Goal: Information Seeking & Learning: Learn about a topic

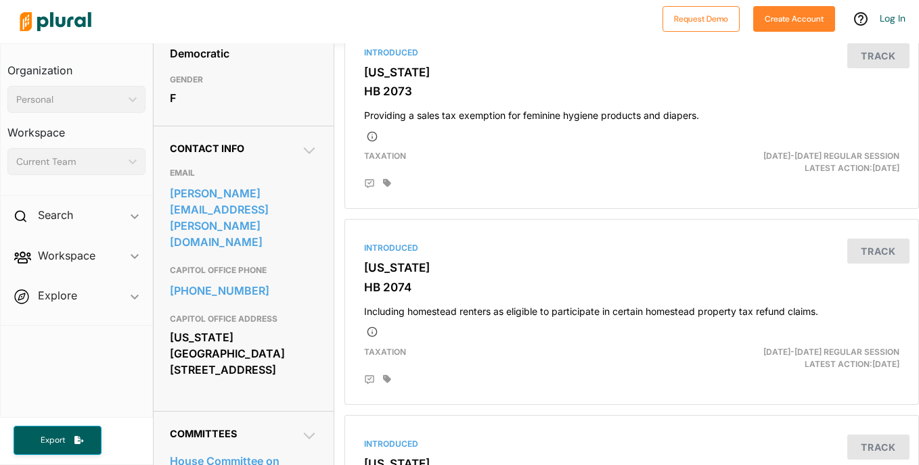
scroll to position [348, 0]
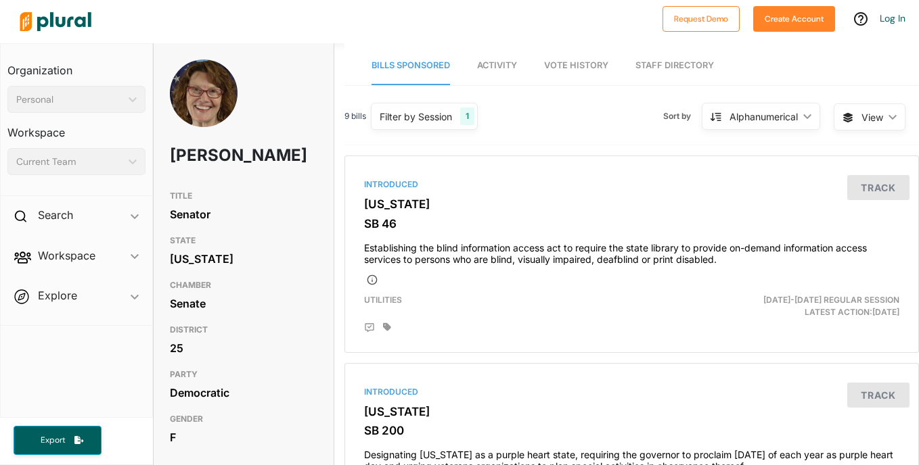
click at [918, 120] on html "Request Demo Create Account Log In Organization Personal ic_keyboard_arrow_down…" at bounding box center [459, 232] width 919 height 465
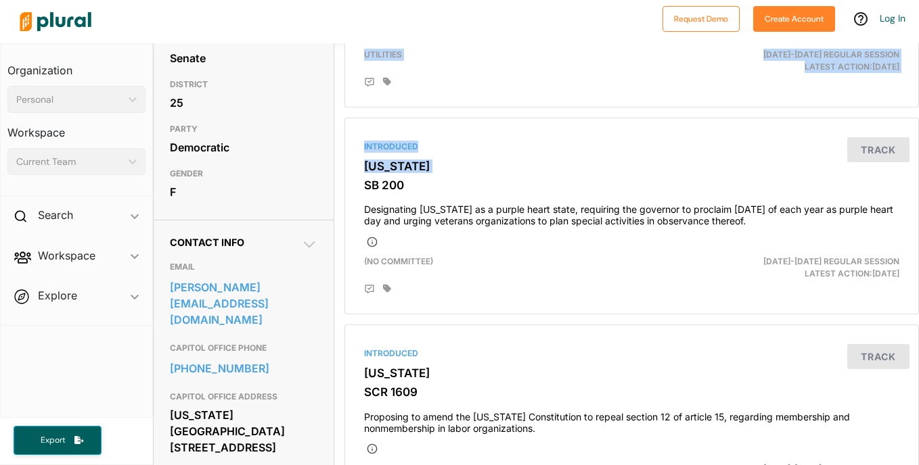
scroll to position [250, 0]
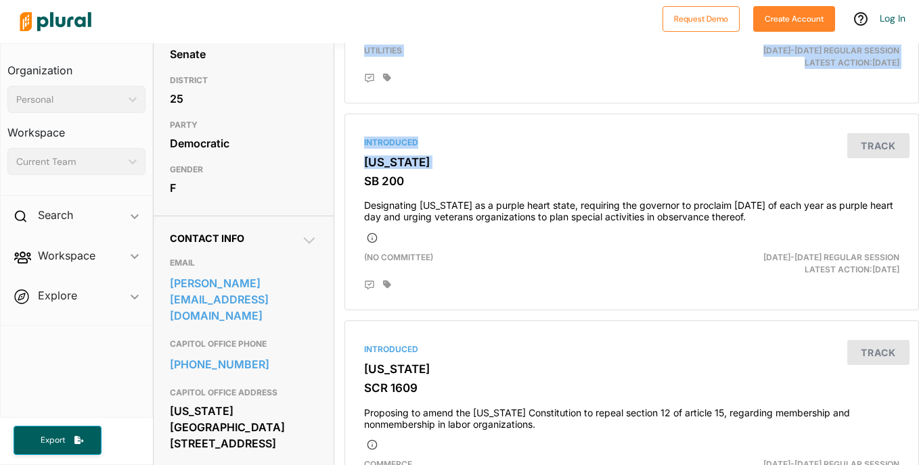
drag, startPoint x: 921, startPoint y: 120, endPoint x: 921, endPoint y: 168, distance: 47.4
click at [918, 168] on html "Request Demo Create Account Log In Organization Personal ic_keyboard_arrow_down…" at bounding box center [459, 232] width 919 height 465
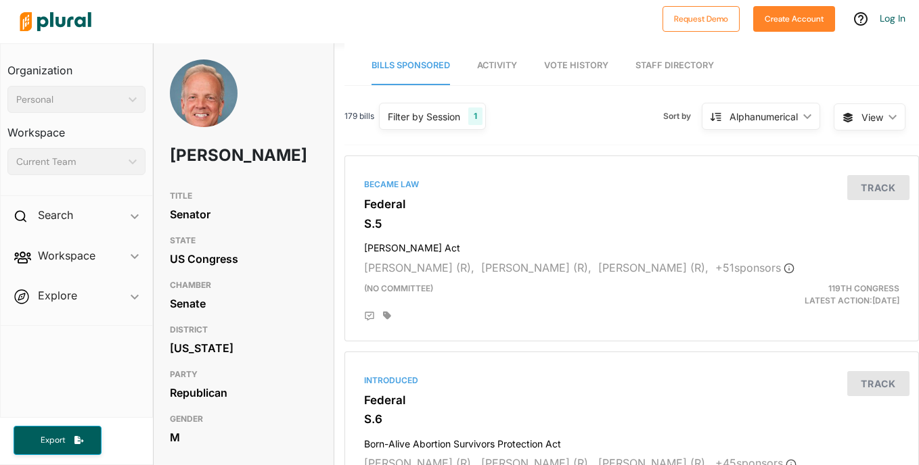
click at [534, 121] on div "179 bills Filter by Session 1 Filter by Session close Current Sessions US Congr…" at bounding box center [631, 122] width 574 height 47
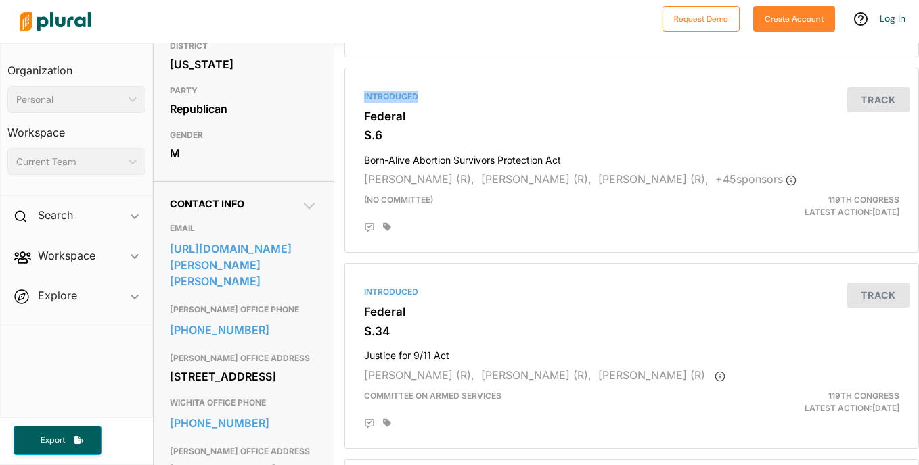
scroll to position [300, 0]
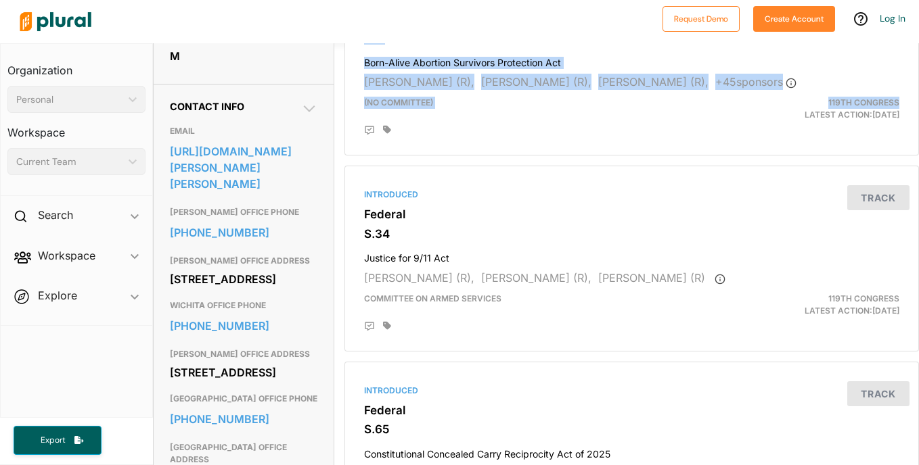
drag, startPoint x: 918, startPoint y: 82, endPoint x: 912, endPoint y: 114, distance: 33.0
click at [912, 114] on div "Jerry Moran TITLE Senator STATE US Congress CHAMBER Senate DISTRICT Kansas PART…" at bounding box center [536, 254] width 767 height 422
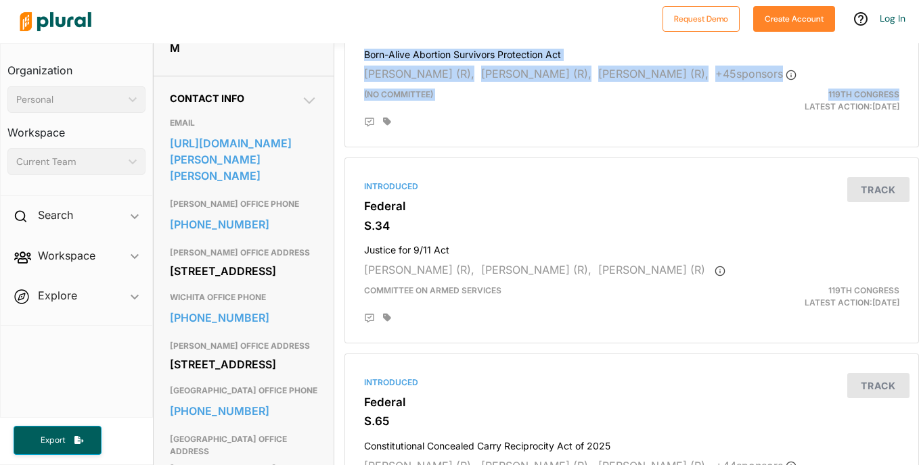
drag, startPoint x: 912, startPoint y: 114, endPoint x: 918, endPoint y: 119, distance: 7.7
click at [918, 119] on html "Request Demo Create Account Log In Organization Personal ic_keyboard_arrow_down…" at bounding box center [459, 232] width 919 height 465
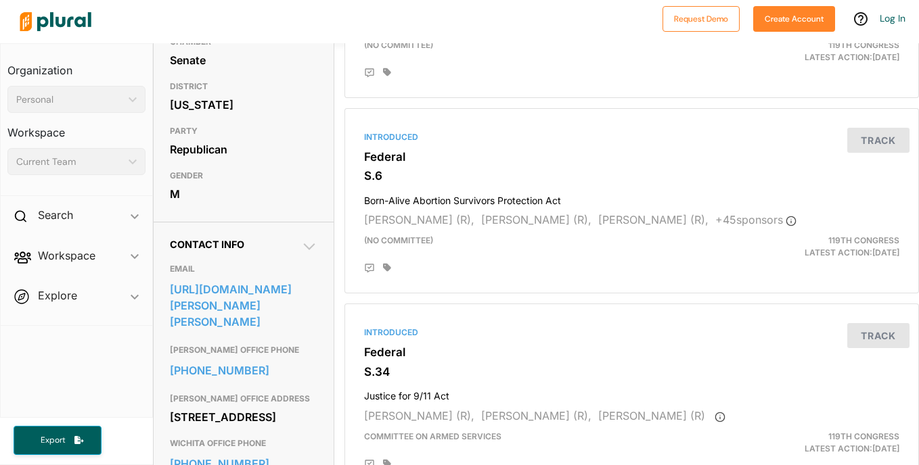
scroll to position [252, 0]
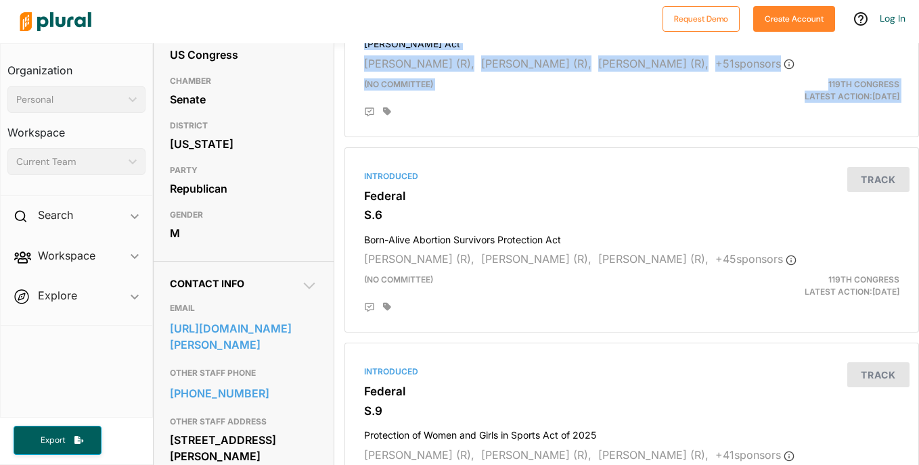
scroll to position [241, 0]
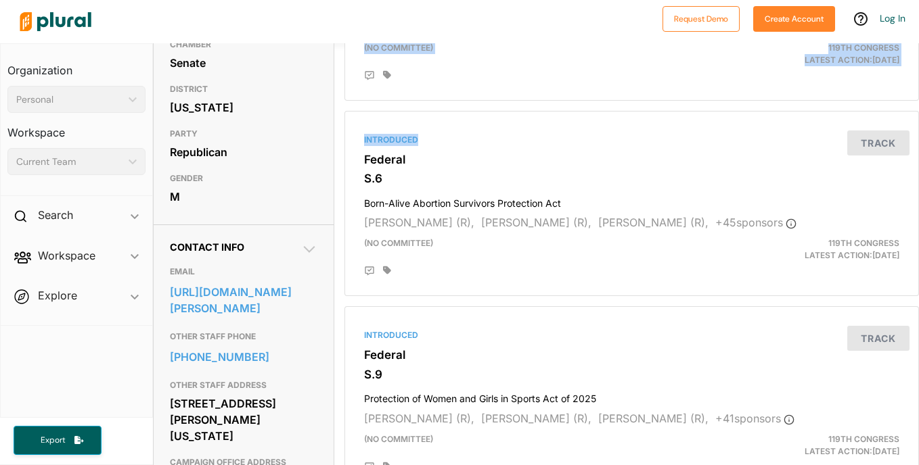
drag, startPoint x: 918, startPoint y: 88, endPoint x: 921, endPoint y: 110, distance: 22.5
click at [918, 110] on html "Request Demo Create Account Log In Organization Personal ic_keyboard_arrow_down…" at bounding box center [459, 232] width 919 height 465
drag, startPoint x: 918, startPoint y: 110, endPoint x: 921, endPoint y: 119, distance: 9.2
click at [918, 119] on html "Request Demo Create Account Log In Organization Personal ic_keyboard_arrow_down…" at bounding box center [459, 232] width 919 height 465
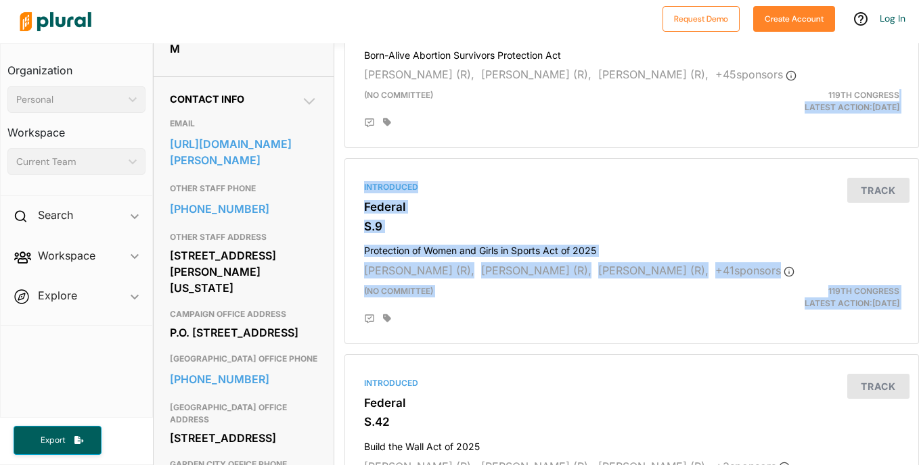
scroll to position [396, 0]
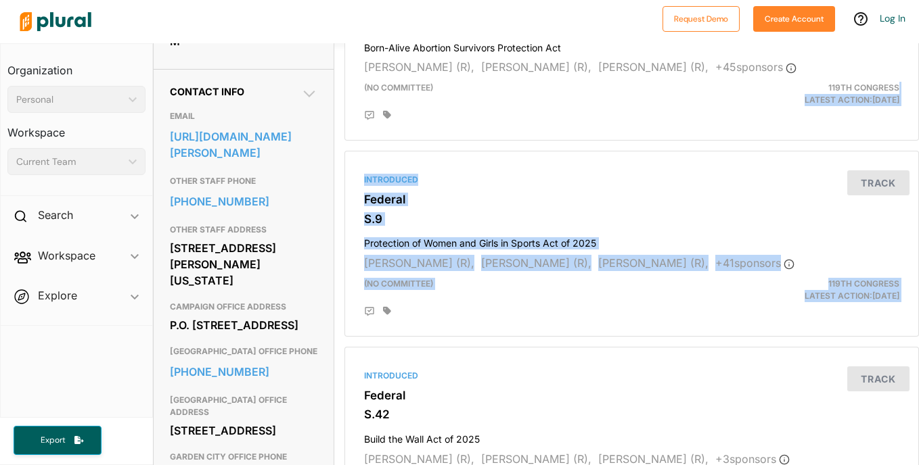
drag, startPoint x: 918, startPoint y: 119, endPoint x: 920, endPoint y: 100, distance: 19.1
click at [918, 100] on html "Request Demo Create Account Log In Organization Personal ic_keyboard_arrow_down…" at bounding box center [459, 232] width 919 height 465
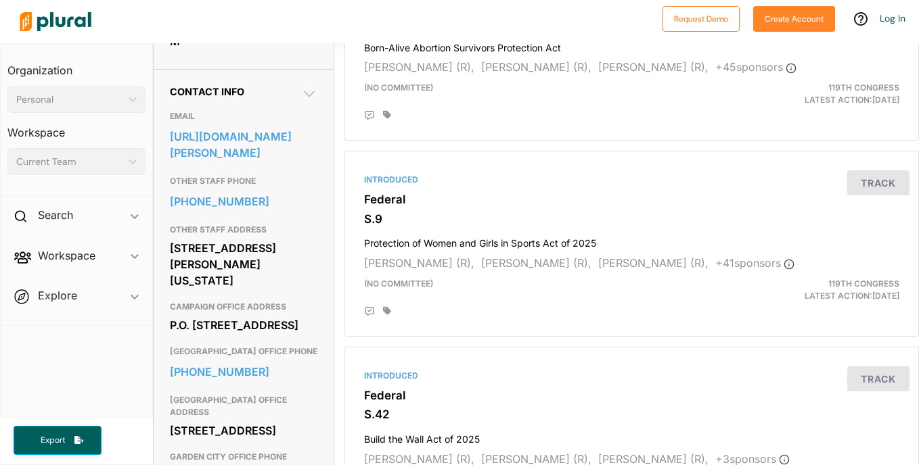
click at [233, 31] on h3 "GENDER" at bounding box center [243, 23] width 147 height 16
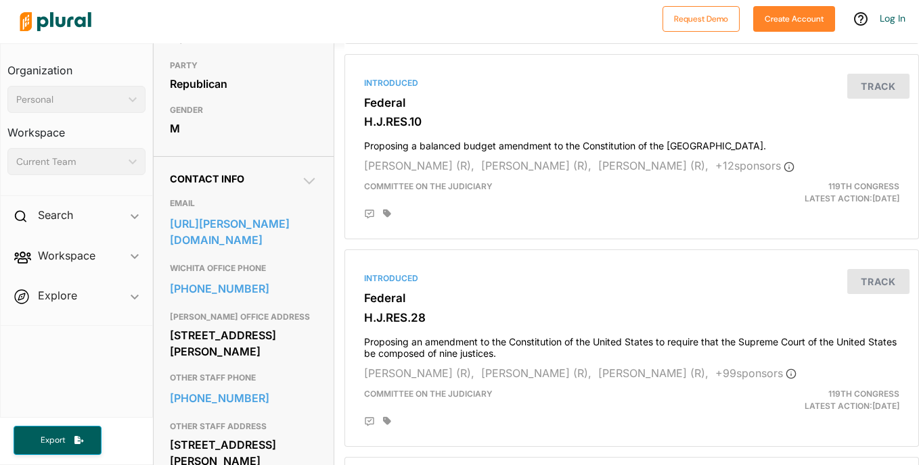
scroll to position [323, 0]
